Goal: Task Accomplishment & Management: Complete application form

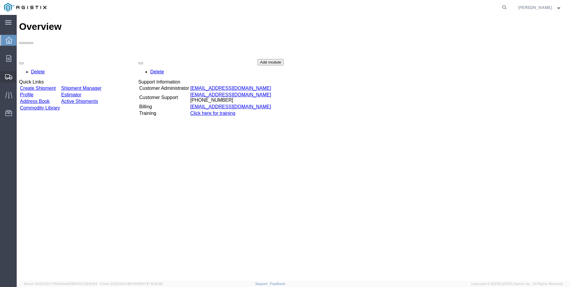
click at [0, 0] on span "Create Shipment" at bounding box center [0, 0] width 0 height 0
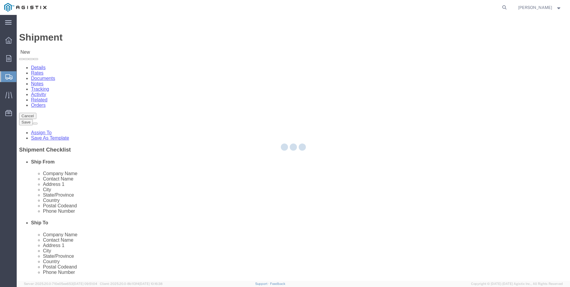
select select
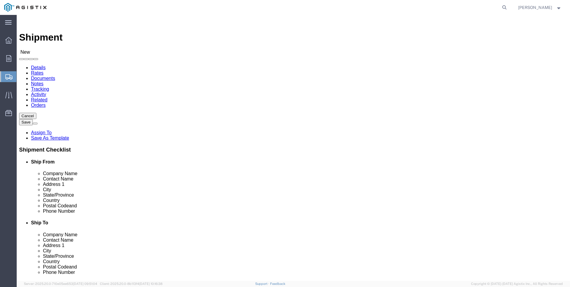
click select "Select PG&E Tri-Pacific Supply Inc"
select select "9596"
click select "Select PG&E Tri-Pacific Supply Inc"
select select
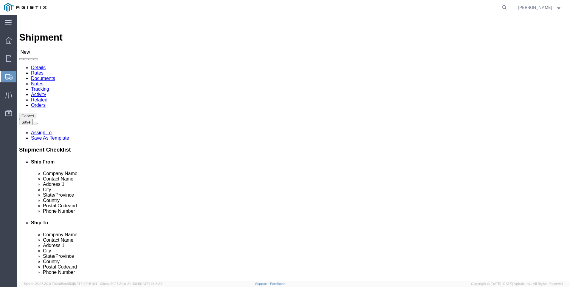
select select "MYPROFILE"
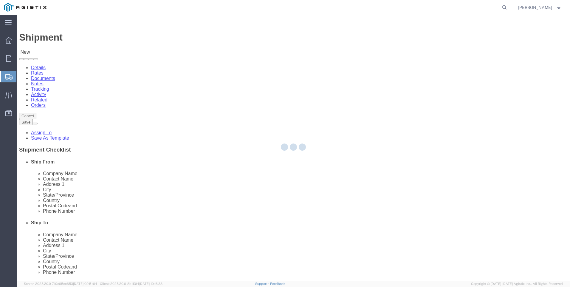
select select "CA"
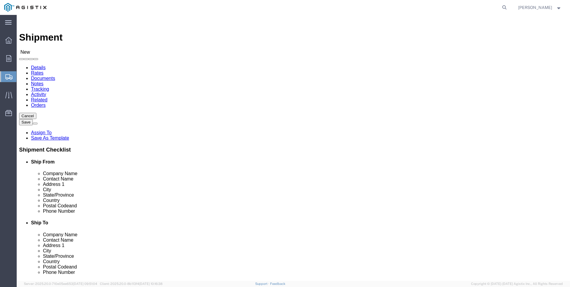
click select "Select All Others [GEOGRAPHIC_DATA] [GEOGRAPHIC_DATA] [GEOGRAPHIC_DATA] [GEOGRA…"
select select "19745"
click select "Select All Others [GEOGRAPHIC_DATA] [GEOGRAPHIC_DATA] [GEOGRAPHIC_DATA] [GEOGRA…"
click span
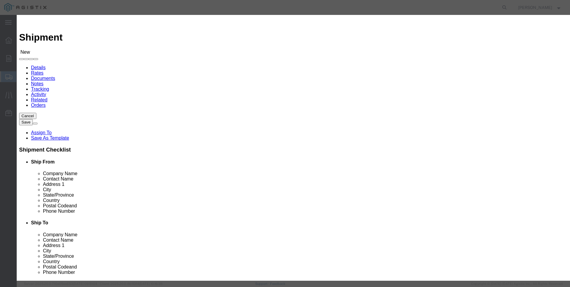
scroll to position [268, 0]
click button "Select"
select select "CA"
click button "Close"
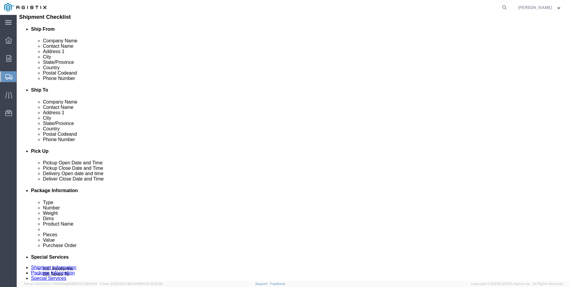
scroll to position [149, 0]
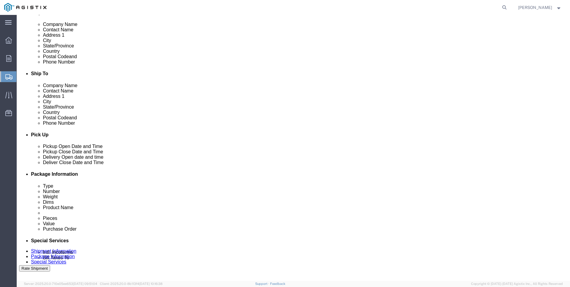
click div "[DATE] 3:00 PM"
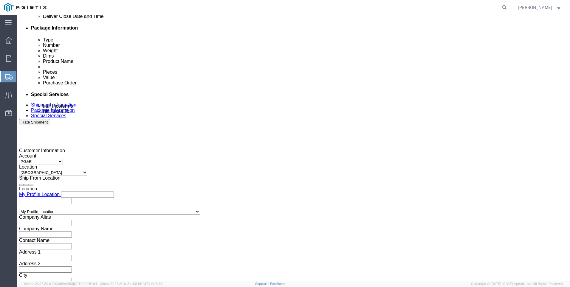
type input "4:00 PM"
click div "Close Time 4:00 PM [DATE] 3:00 PM - [DATE] 3:00 PM Cancel Apply"
click button "Apply"
click div
click input "5:00 PM"
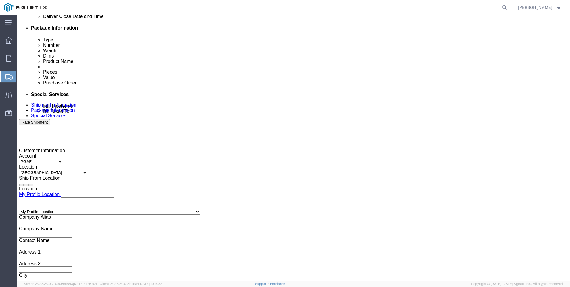
click input "7:00 PM"
type input "7:00 AM"
click button "Apply"
click div
click input "3:00 AM"
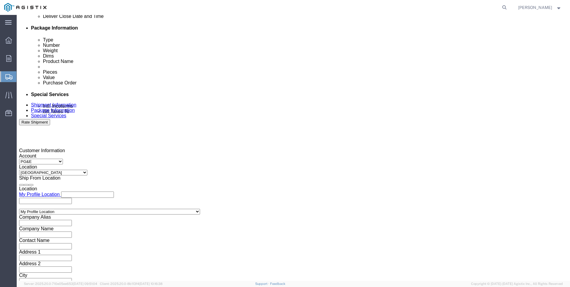
type input "3:00 pm"
click button "Apply"
click input "text"
type input "3501421625"
click div "Select Account Type Activity ID Airline Appointment Number ASN Batch Request # …"
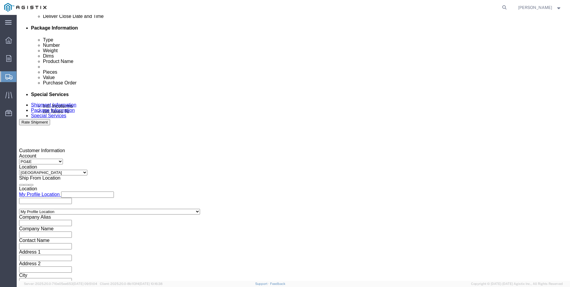
click select "Select Account Type Activity ID Airline Appointment Number ASN Batch Request # …"
select select "SALEORDR"
click select "Select Account Type Activity ID Airline Appointment Number ASN Batch Request # …"
click input "text"
type input "55160"
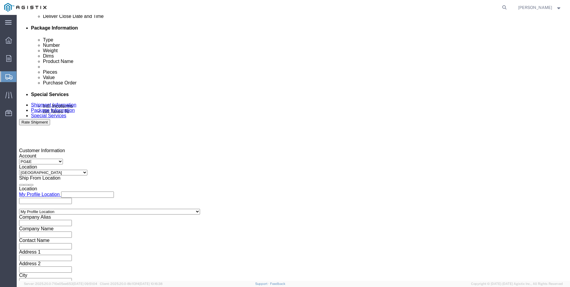
click button "Continue"
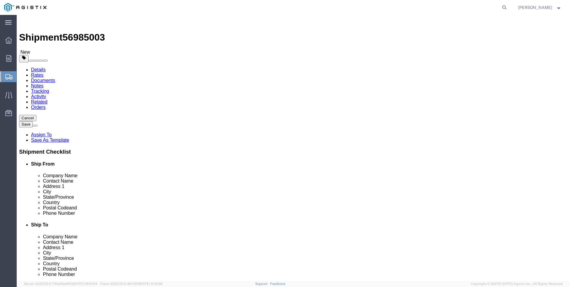
click select "Select Bulk Bundle(s) Cardboard Box(es) Carton(s) Crate(s) Drum(s) (Fiberboard)…"
select select "PSNS"
click select "Select Bulk Bundle(s) Cardboard Box(es) Carton(s) Crate(s) Drum(s) (Fiberboard)…"
click input "text"
type input "36"
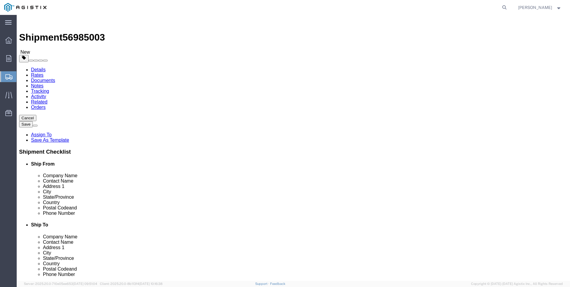
type input "48"
type input "25"
drag, startPoint x: 100, startPoint y: 151, endPoint x: 52, endPoint y: 152, distance: 48.0
click div "Weight 0.00 Select kgs lbs Ship. t°"
type input "75"
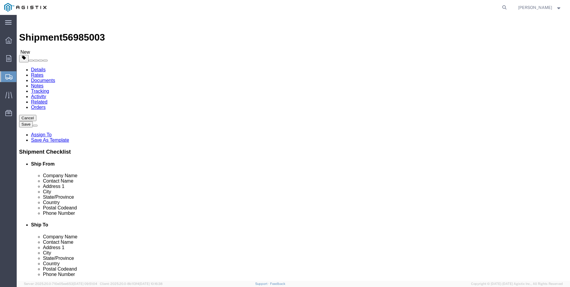
click div "1 x Pallet(s) Standard (Not Stackable) Package Type Select Bulk Bundle(s) Cardb…"
click link "Add Content"
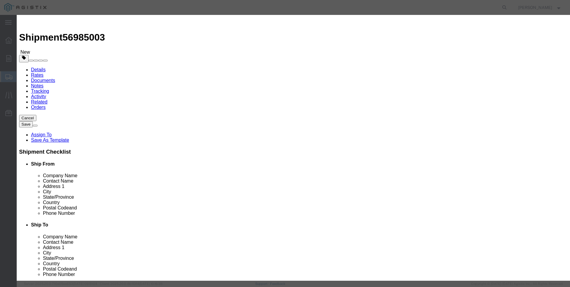
click input "text"
type input "M449967"
click td "Name: FILTER CARTRIDGE REPLACEMENT FD-1500"
select select
select select "USD"
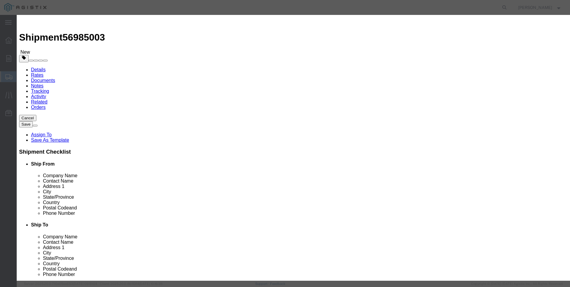
type input "FILTER CARTRIDGE REPLACEMENT FD-1500"
type input "M449967"
drag, startPoint x: 265, startPoint y: 46, endPoint x: 135, endPoint y: 49, distance: 130.5
click div "Product Name FILTER CARTRIDGE REPLACEMENT FD-1500 M449967"
type input "FILTER CARTRIDGE REPLACEMENT FD-1500"
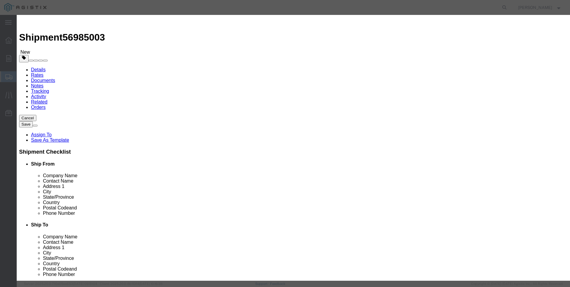
click textarea
paste textarea "FILTER CARTRIDGE REPLACEMENT FD-1500"
type textarea "FILTER CARTRIDGE REPLACEMENT FD-1500"
drag, startPoint x: 270, startPoint y: 46, endPoint x: 88, endPoint y: 46, distance: 182.3
click div "Add content Commodity library Product Name FILTER CARTRIDGE REPLACEMENT FD-1500…"
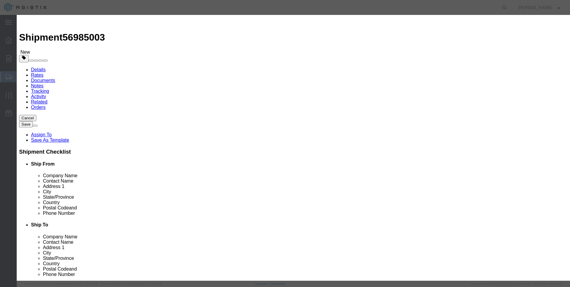
type input "M449967 / 21-4003"
click input "text"
type input "32"
click input "text"
type input "7764"
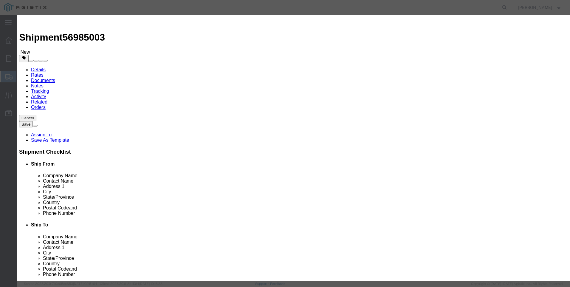
click select "Select 50 55 60 65 70 85 92.5 100 125 175 250 300 400"
select select "100"
click select "Select 50 55 60 65 70 85 92.5 100 125 175 250 300 400"
click button "Save & Close"
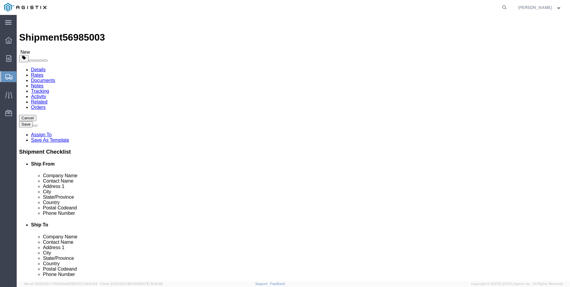
click button "Rate Shipment"
